Goal: Check status: Check status

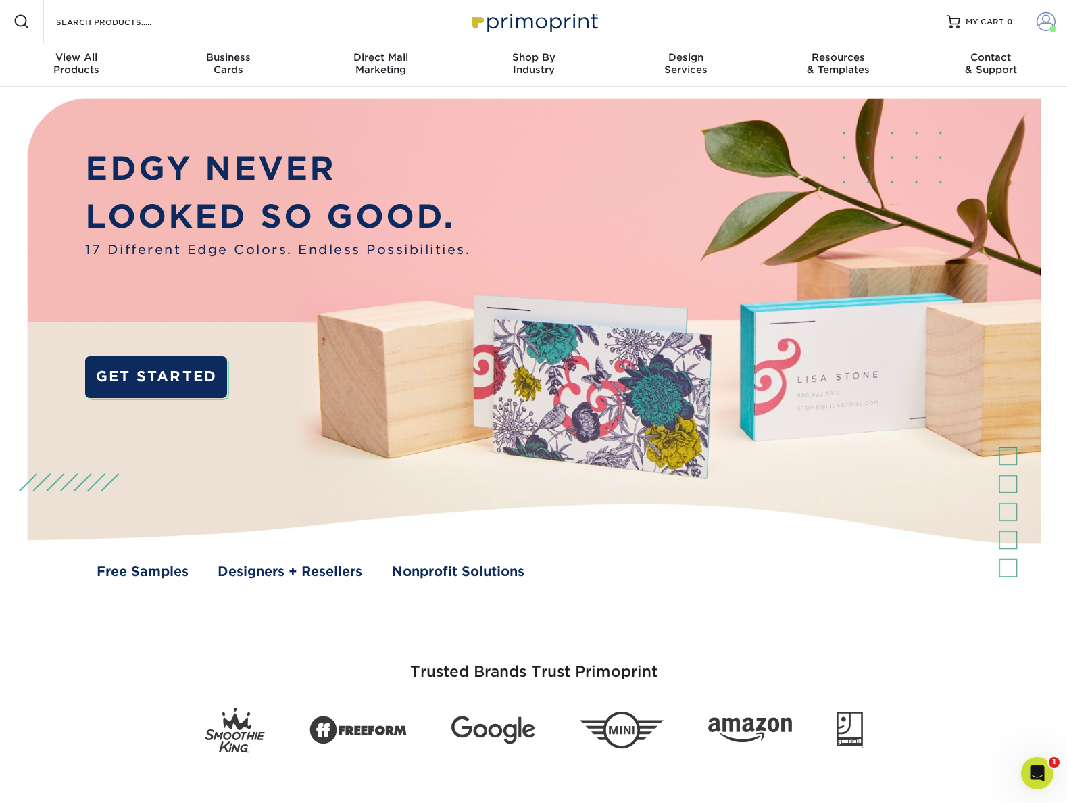
click at [1052, 24] on span at bounding box center [1046, 21] width 19 height 19
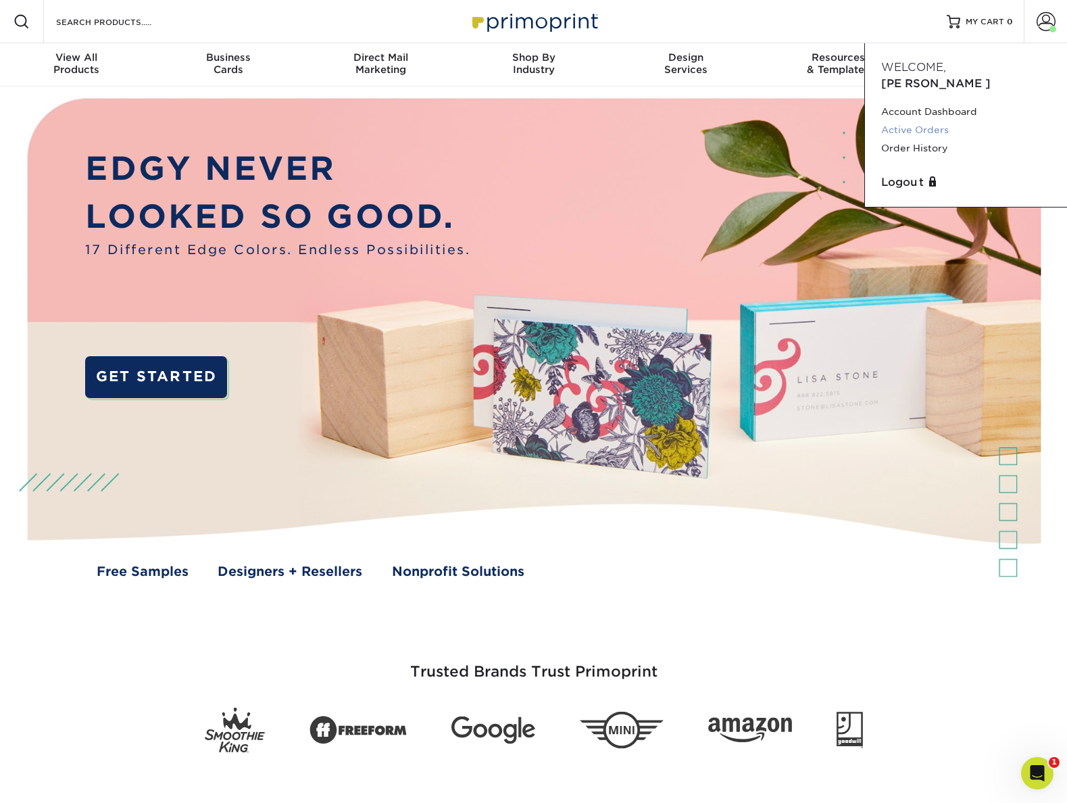
click at [926, 121] on link "Active Orders" at bounding box center [966, 130] width 170 height 18
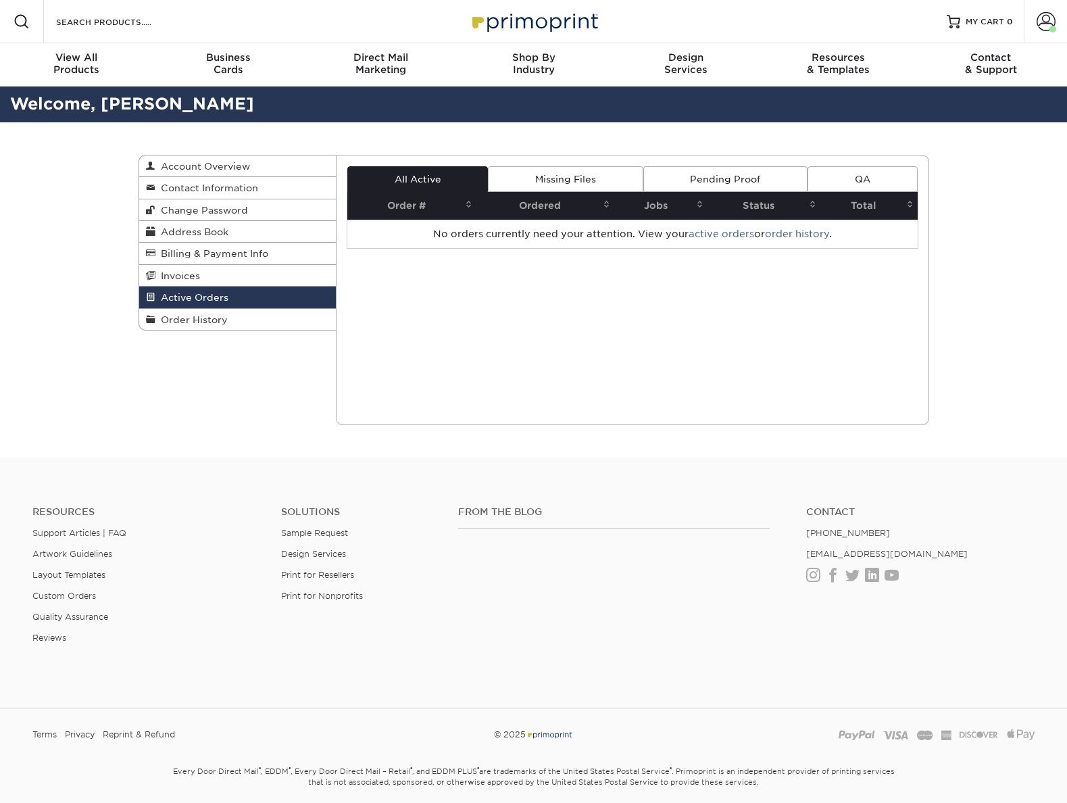
click at [1046, 25] on span at bounding box center [1046, 21] width 19 height 19
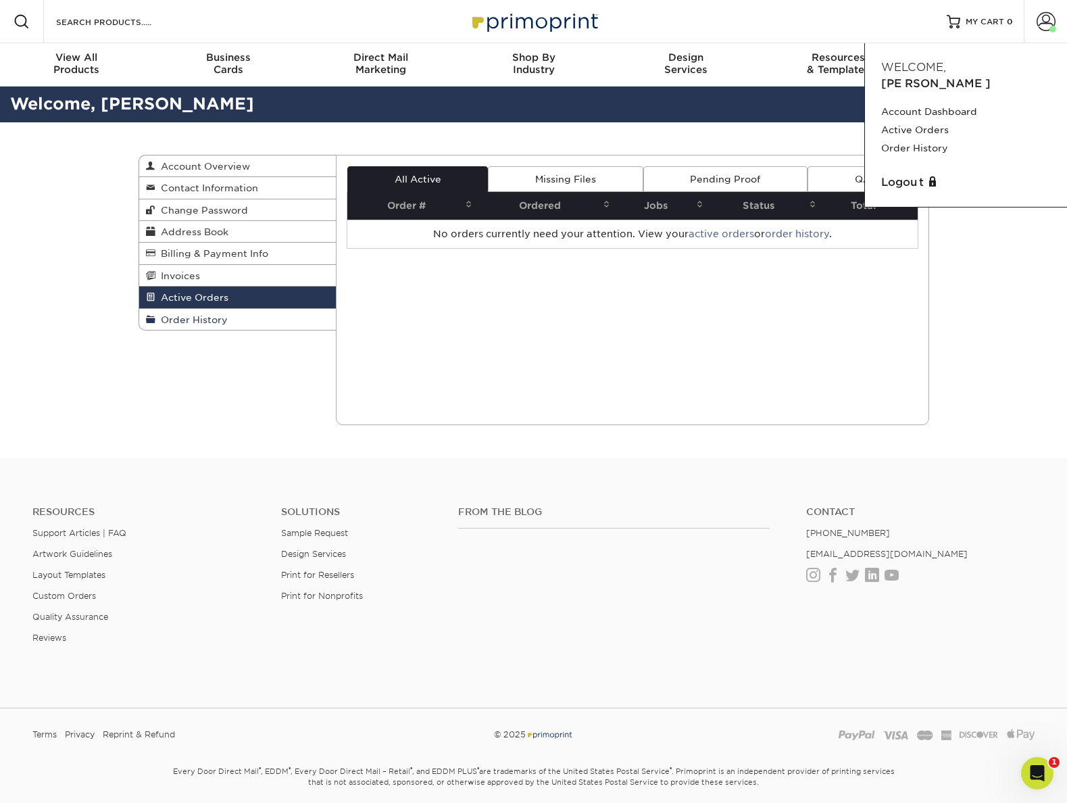
click at [212, 321] on span "Order History" at bounding box center [191, 319] width 72 height 11
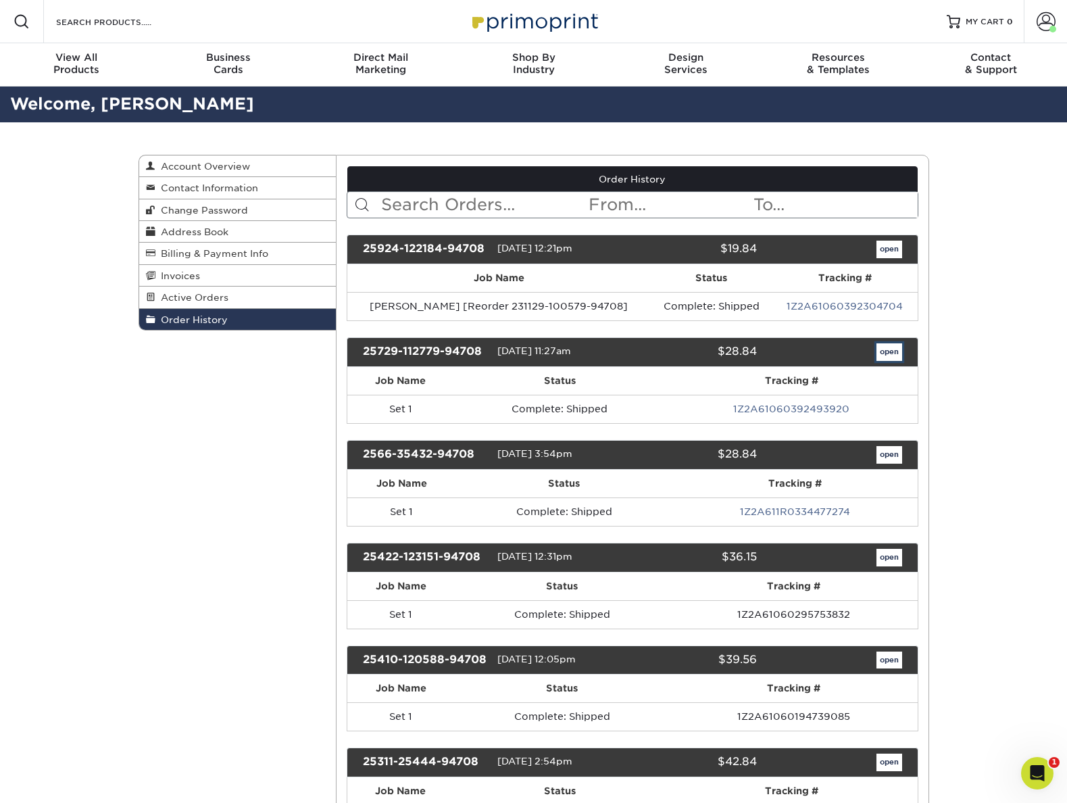
click at [894, 352] on link "open" at bounding box center [890, 352] width 26 height 18
